Goal: Transaction & Acquisition: Purchase product/service

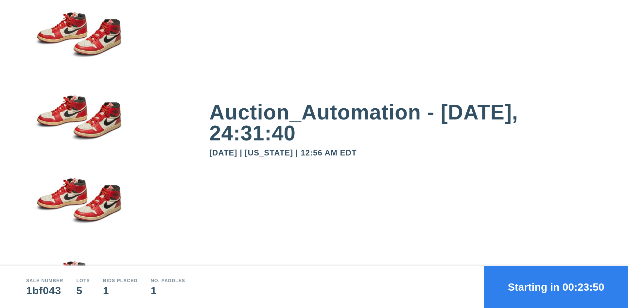
click at [556, 287] on button "Starting in 00:23:50" at bounding box center [556, 287] width 144 height 42
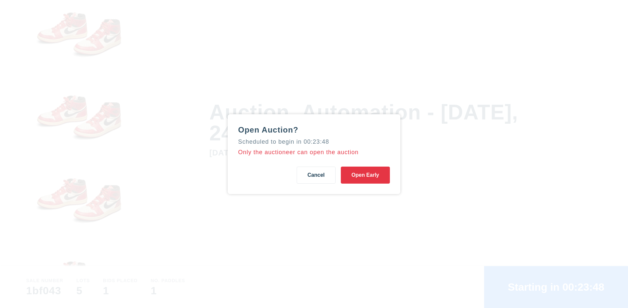
click at [365, 175] on button "Open Early" at bounding box center [365, 174] width 49 height 17
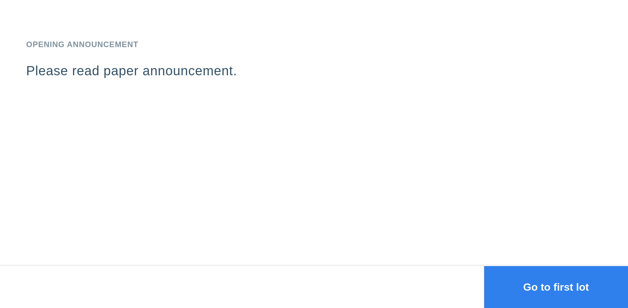
click at [556, 287] on button "Go to first lot" at bounding box center [556, 287] width 144 height 42
